Goal: Task Accomplishment & Management: Manage account settings

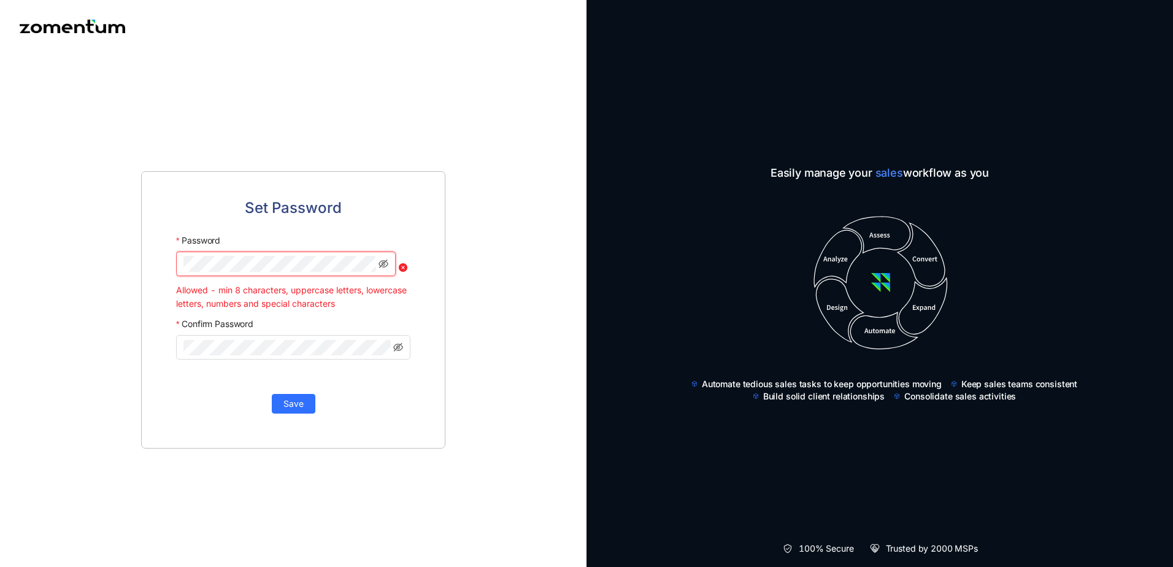
click at [171, 268] on div "Set Password Password Allowed - min 8 characters, uppercase letters, lowercase …" at bounding box center [293, 309] width 304 height 277
click at [241, 277] on div at bounding box center [286, 268] width 220 height 32
click at [241, 275] on span at bounding box center [286, 264] width 220 height 25
click at [184, 276] on span at bounding box center [286, 264] width 220 height 25
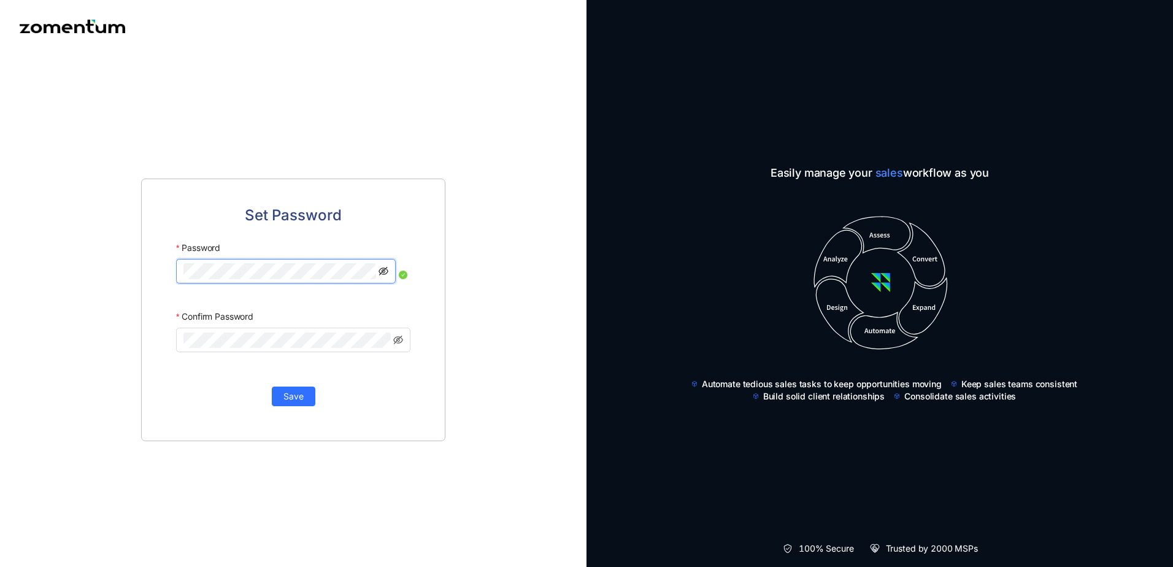
click at [383, 269] on icon "eye-invisible" at bounding box center [384, 271] width 10 height 10
click at [299, 396] on span "Save" at bounding box center [294, 397] width 20 height 14
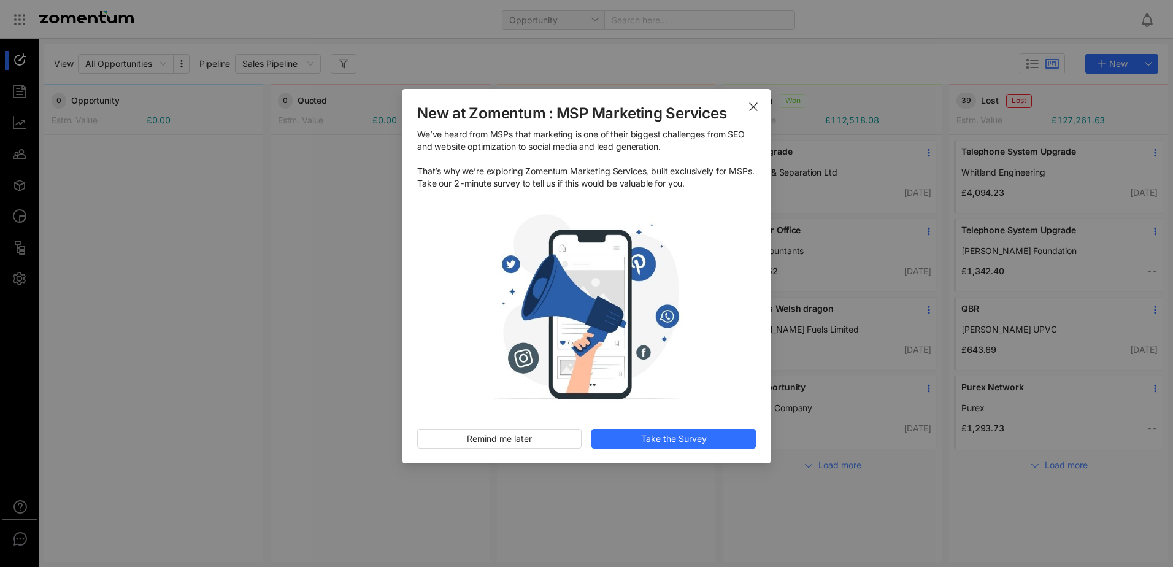
click at [754, 105] on icon "Close" at bounding box center [754, 107] width 10 height 10
